Goal: Find contact information: Find contact information

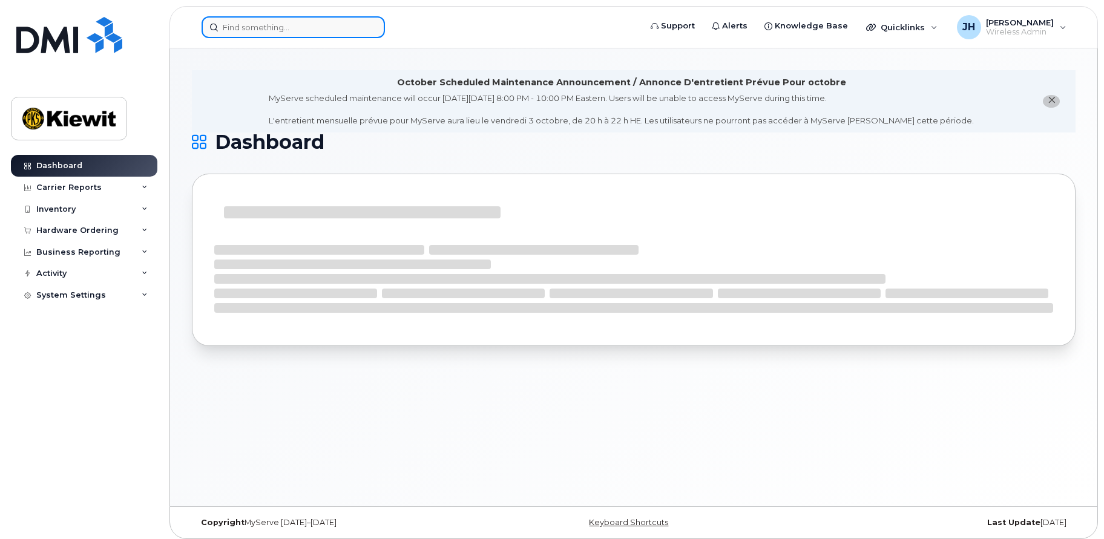
click at [237, 24] on input at bounding box center [293, 27] width 183 height 22
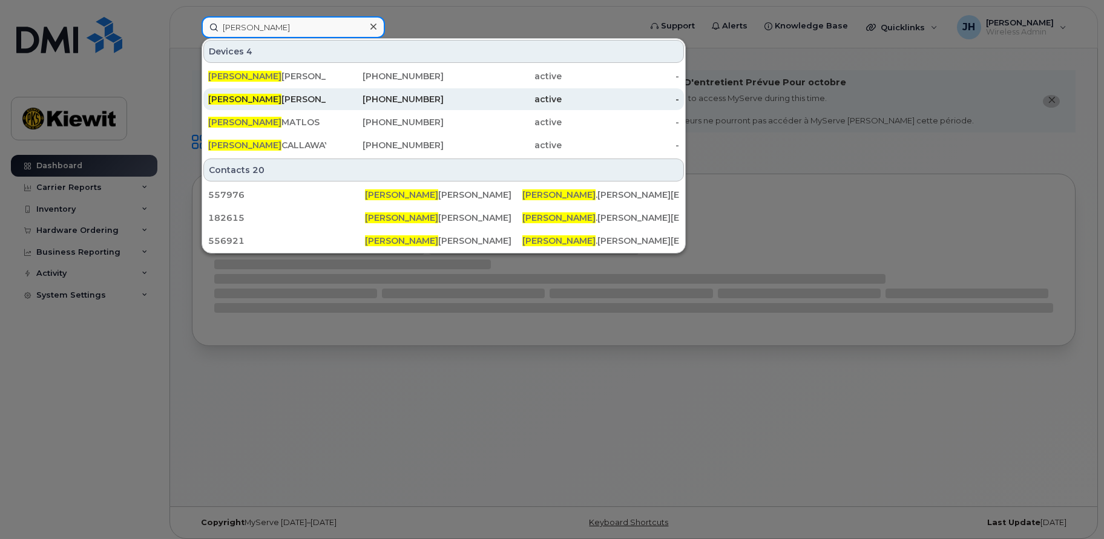
type input "[PERSON_NAME]"
click at [259, 97] on div "[PERSON_NAME]" at bounding box center [267, 99] width 118 height 12
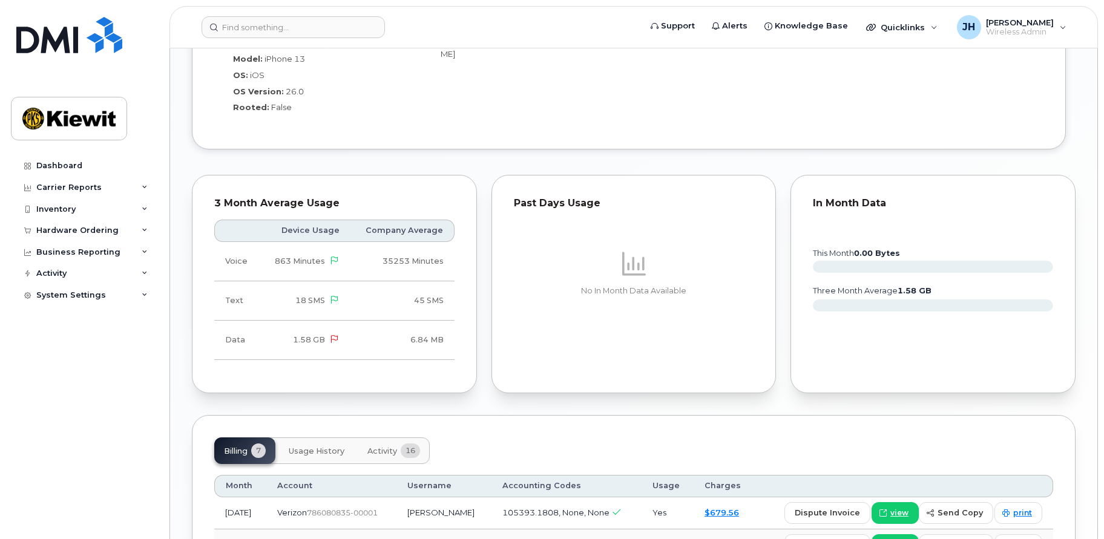
scroll to position [1294, 0]
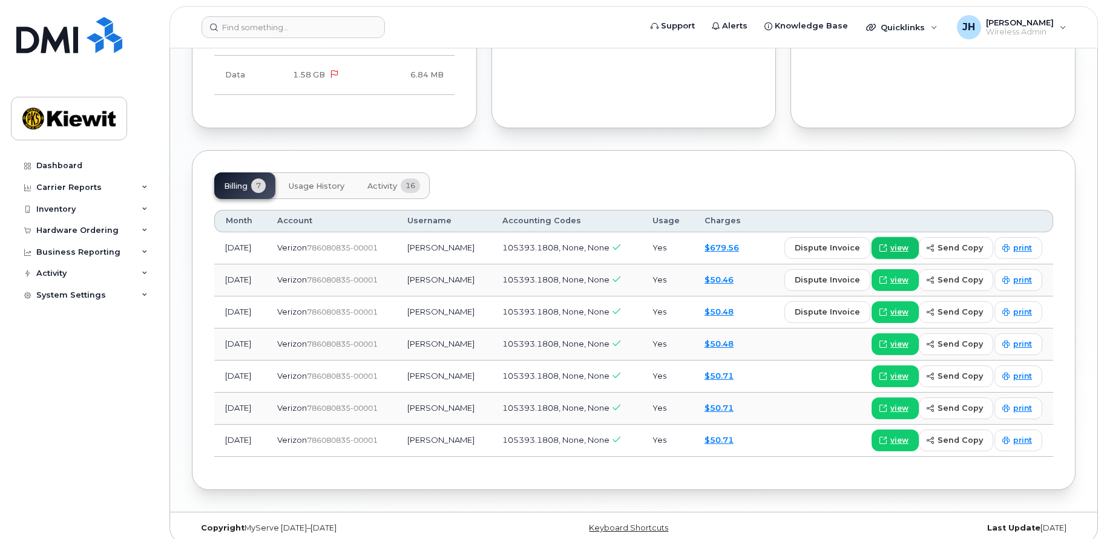
click at [896, 243] on span "view" at bounding box center [900, 248] width 18 height 11
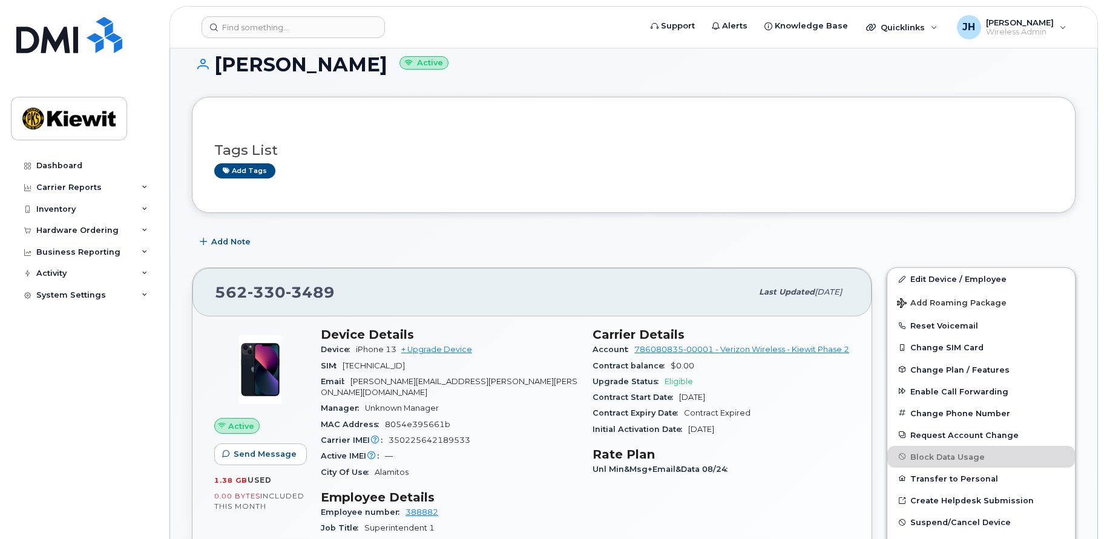
scroll to position [0, 0]
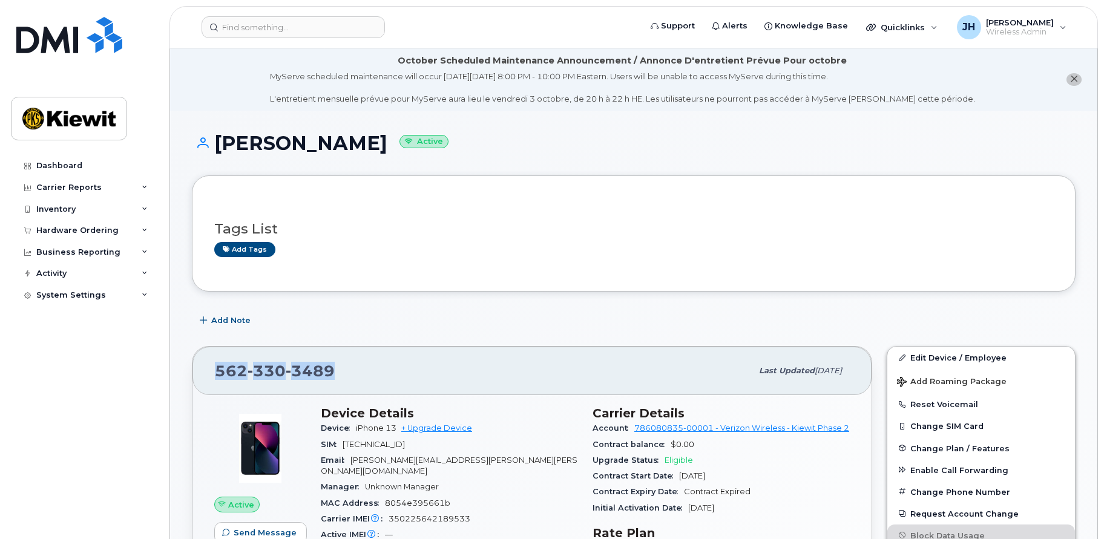
drag, startPoint x: 358, startPoint y: 374, endPoint x: 217, endPoint y: 377, distance: 140.5
click at [217, 377] on div "[PHONE_NUMBER]" at bounding box center [483, 370] width 537 height 25
copy span "[PHONE_NUMBER]"
